Goal: Task Accomplishment & Management: Manage account settings

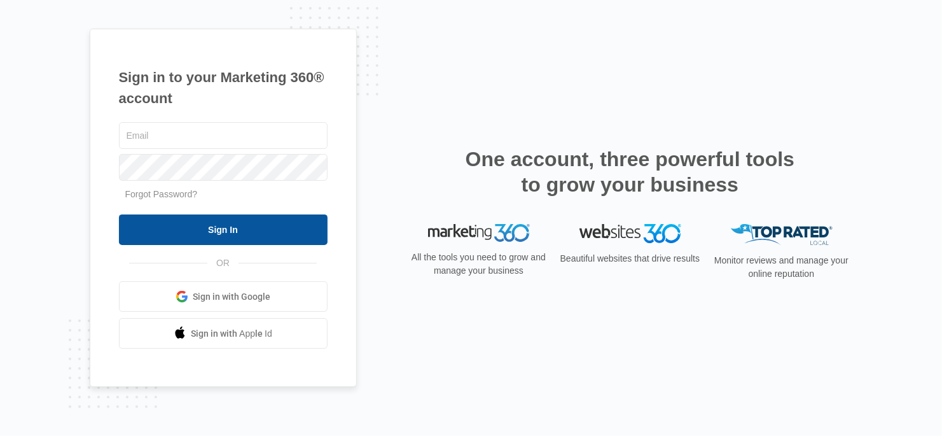
type input "amajanitorial09@gmail.com"
click at [142, 220] on input "Sign In" at bounding box center [223, 229] width 209 height 31
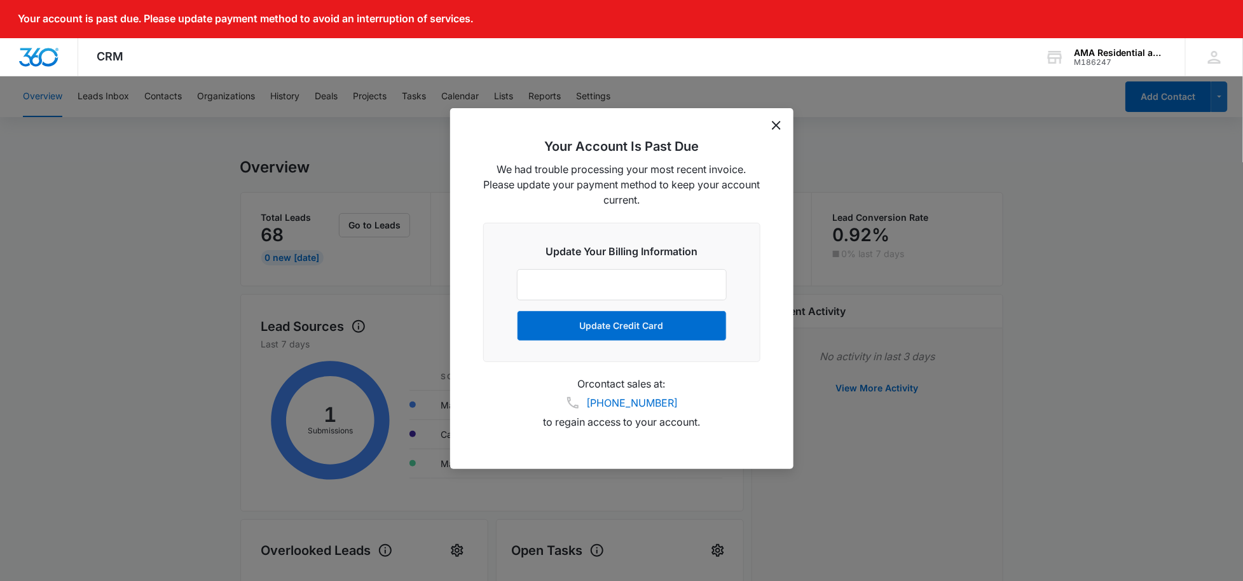
click at [780, 122] on icon "dismiss this dialog" at bounding box center [776, 125] width 9 height 9
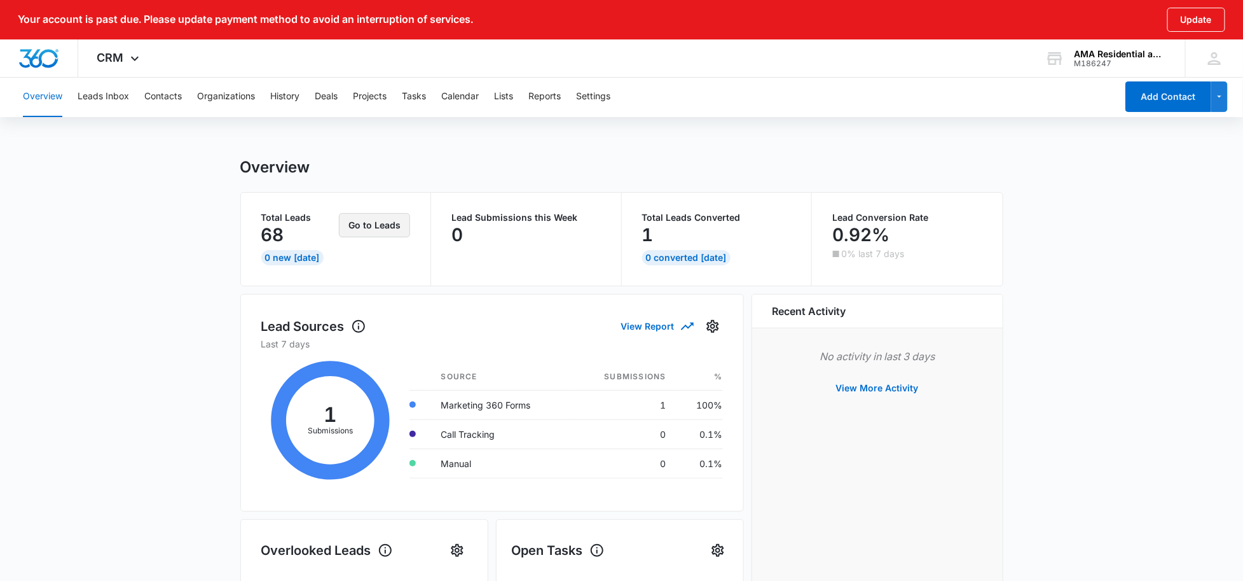
click at [367, 219] on button "Go to Leads" at bounding box center [374, 225] width 71 height 24
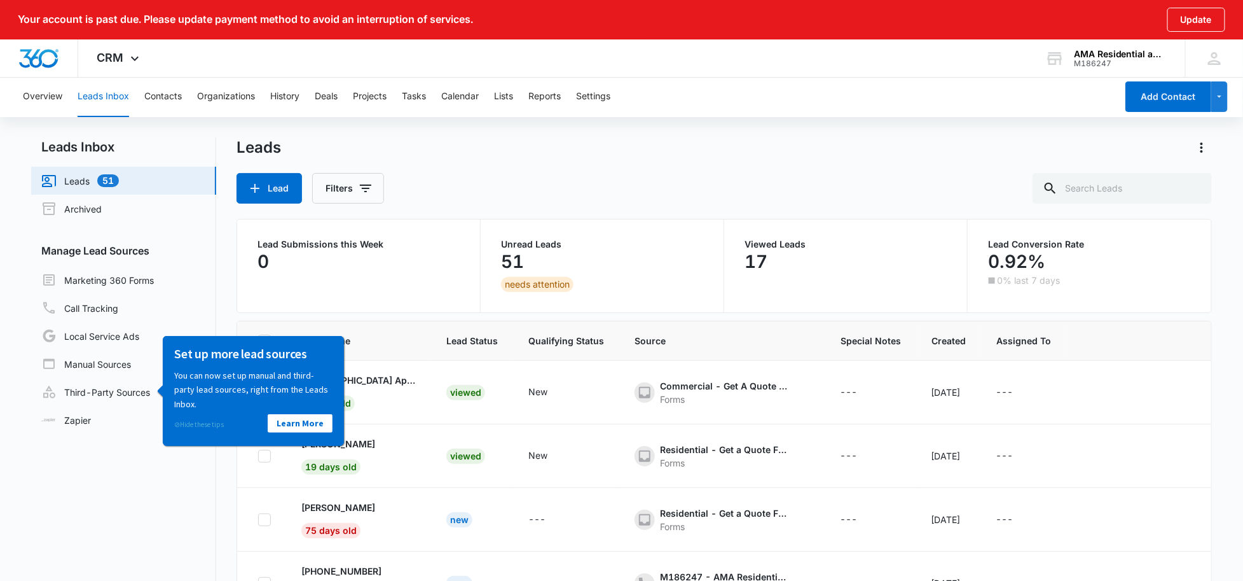
click at [195, 422] on link "⊘ Hide these tips" at bounding box center [199, 424] width 50 height 9
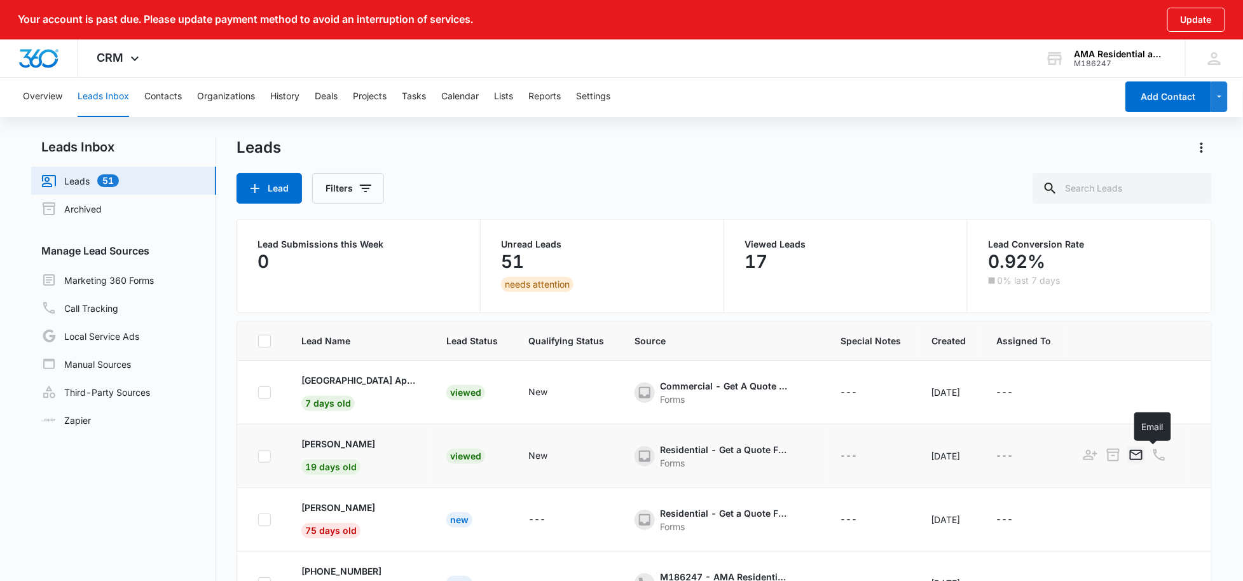
click at [1144, 451] on icon "Email" at bounding box center [1136, 454] width 15 height 15
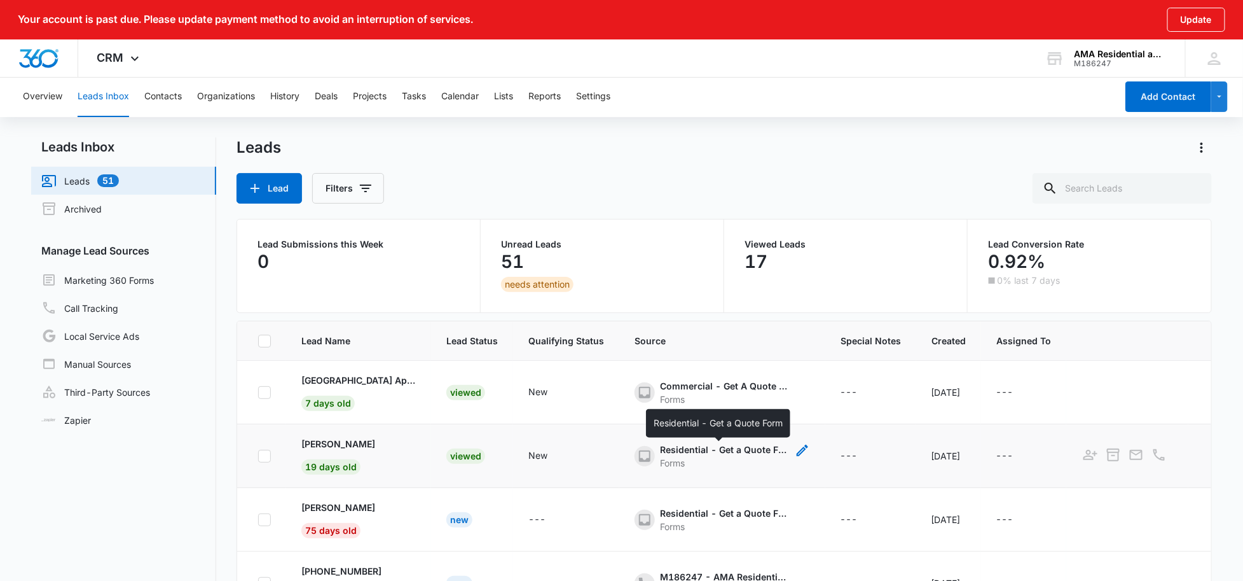
click at [668, 451] on div "Residential - Get a Quote Form" at bounding box center [723, 449] width 127 height 13
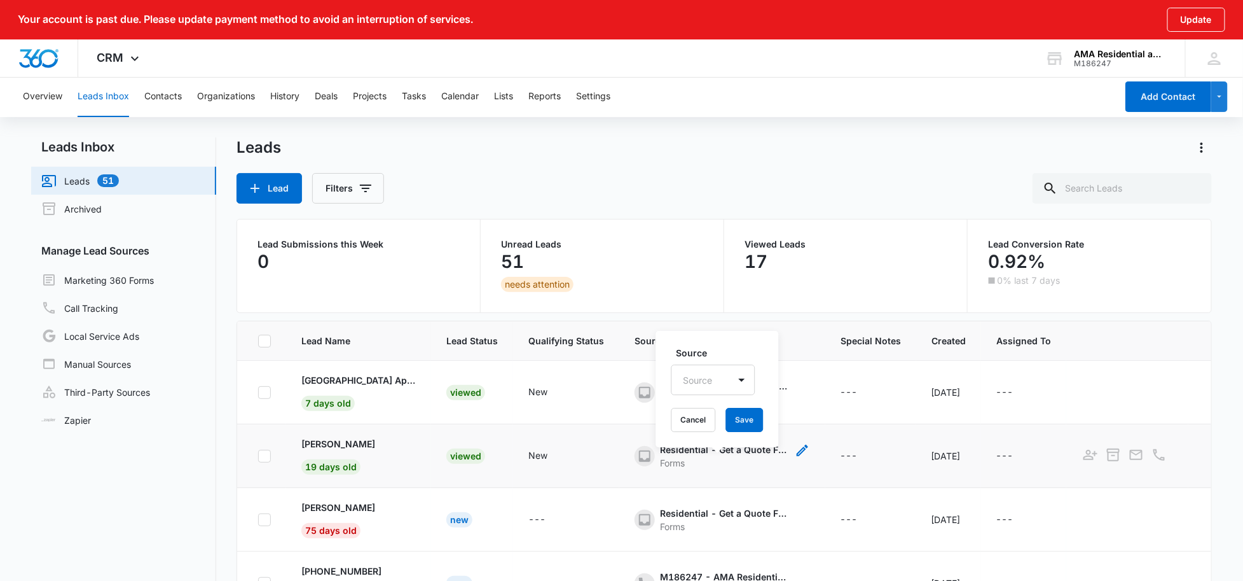
click at [638, 456] on icon "- - Select to Edit Field" at bounding box center [644, 455] width 15 height 15
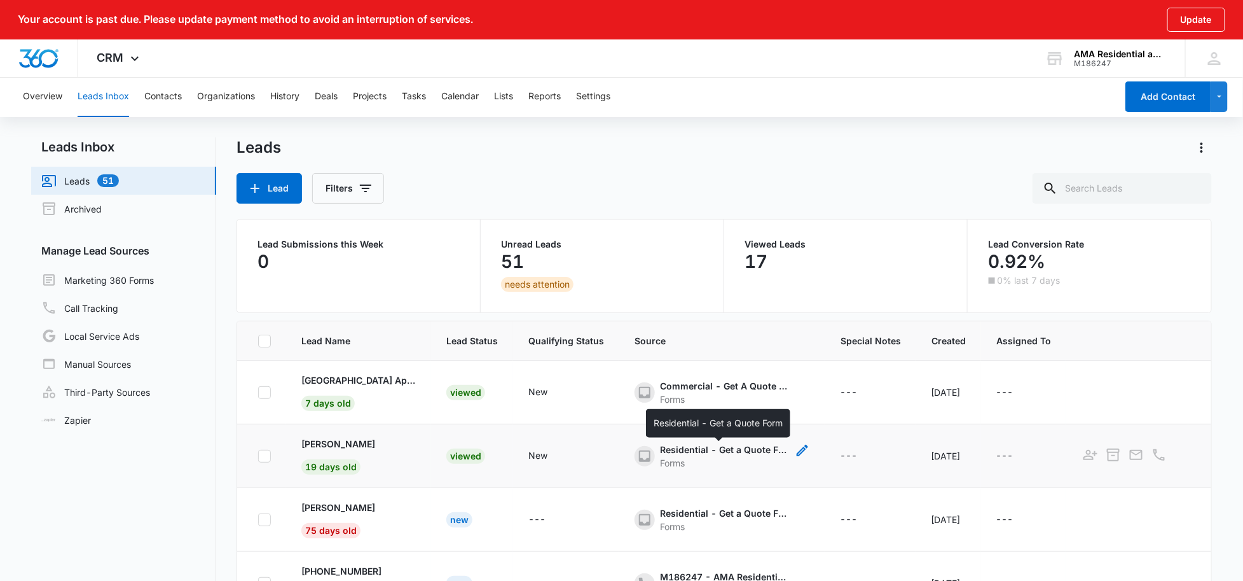
click at [680, 446] on div "Residential - Get a Quote Form" at bounding box center [723, 449] width 127 height 13
click at [734, 450] on div "Residential - Get a Quote Form" at bounding box center [723, 449] width 127 height 13
click at [268, 459] on icon at bounding box center [264, 455] width 11 height 11
click at [258, 456] on input "checkbox" at bounding box center [258, 455] width 1 height 1
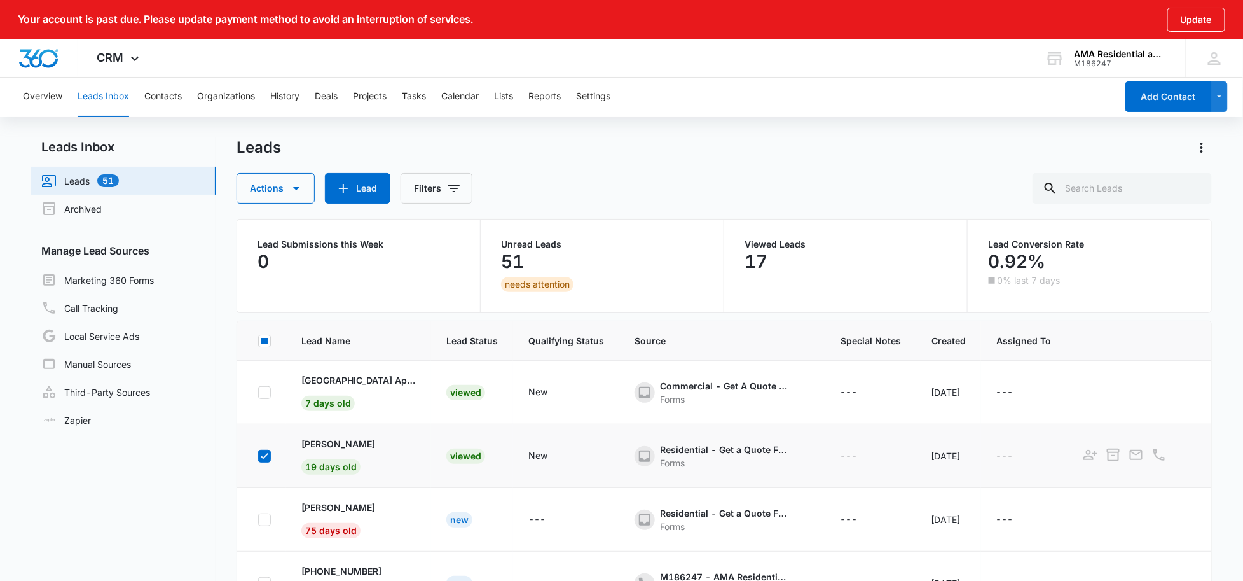
click at [259, 451] on icon at bounding box center [264, 455] width 11 height 11
click at [258, 455] on input "checkbox" at bounding box center [258, 455] width 1 height 1
checkbox input "false"
click at [345, 437] on p "[PERSON_NAME]" at bounding box center [338, 443] width 74 height 13
